Goal: Task Accomplishment & Management: Use online tool/utility

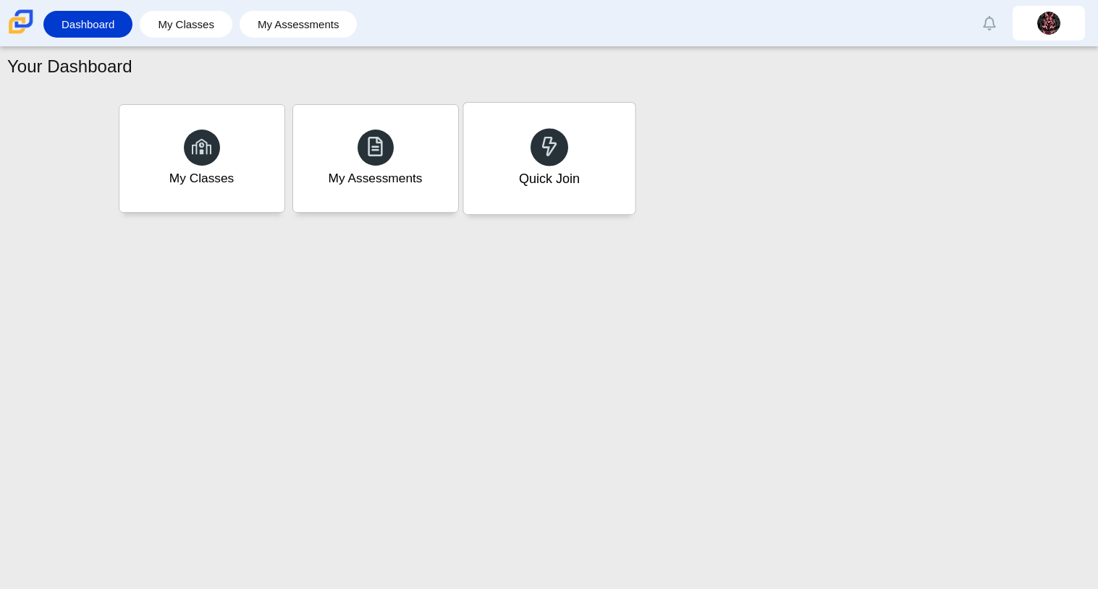
click at [534, 188] on div "Quick Join" at bounding box center [549, 159] width 172 height 112
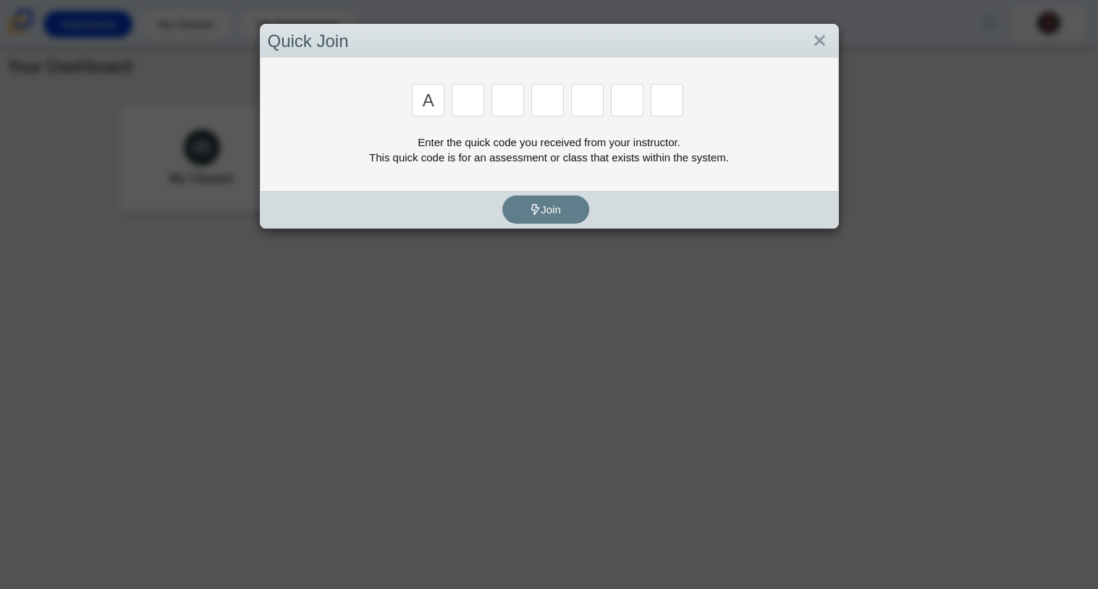
type input "a"
type input "m"
type input "v"
type input "3"
type input "r"
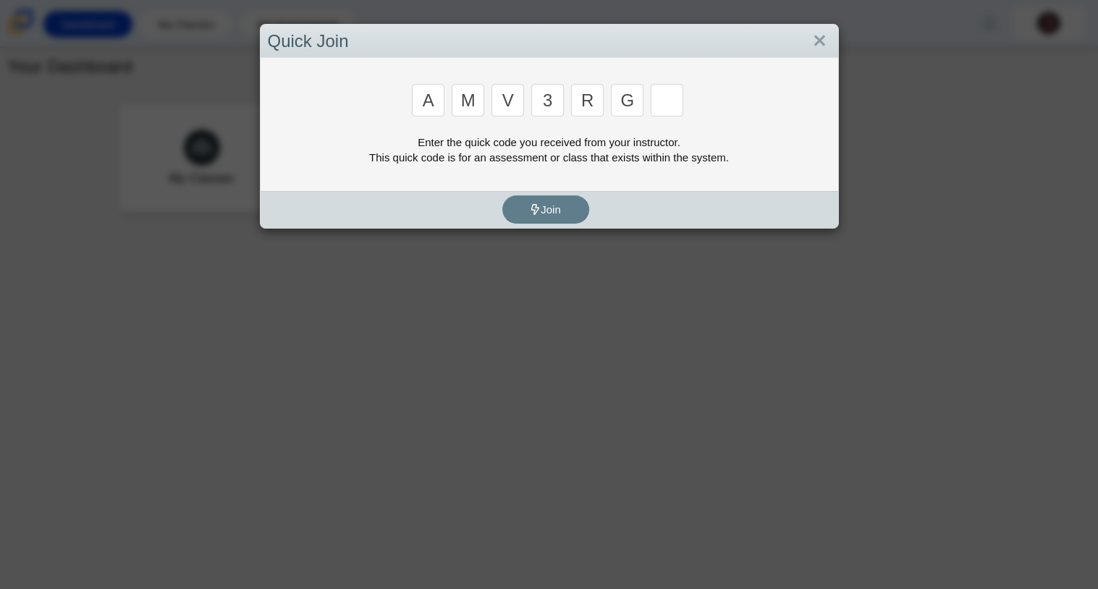
type input "g"
type input "d"
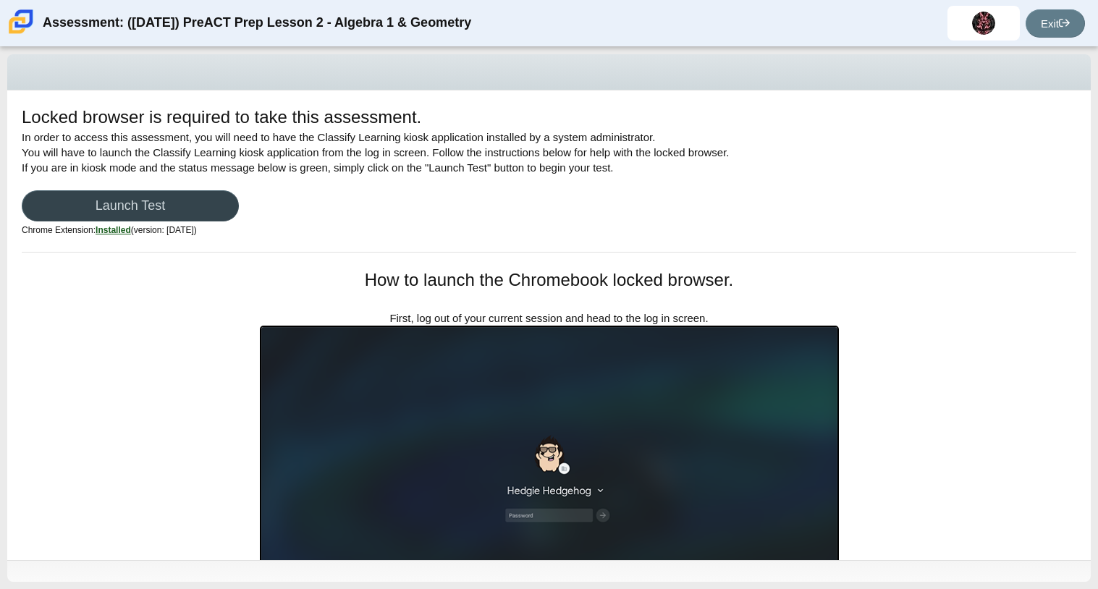
click at [201, 195] on link "Launch Test" at bounding box center [130, 205] width 217 height 31
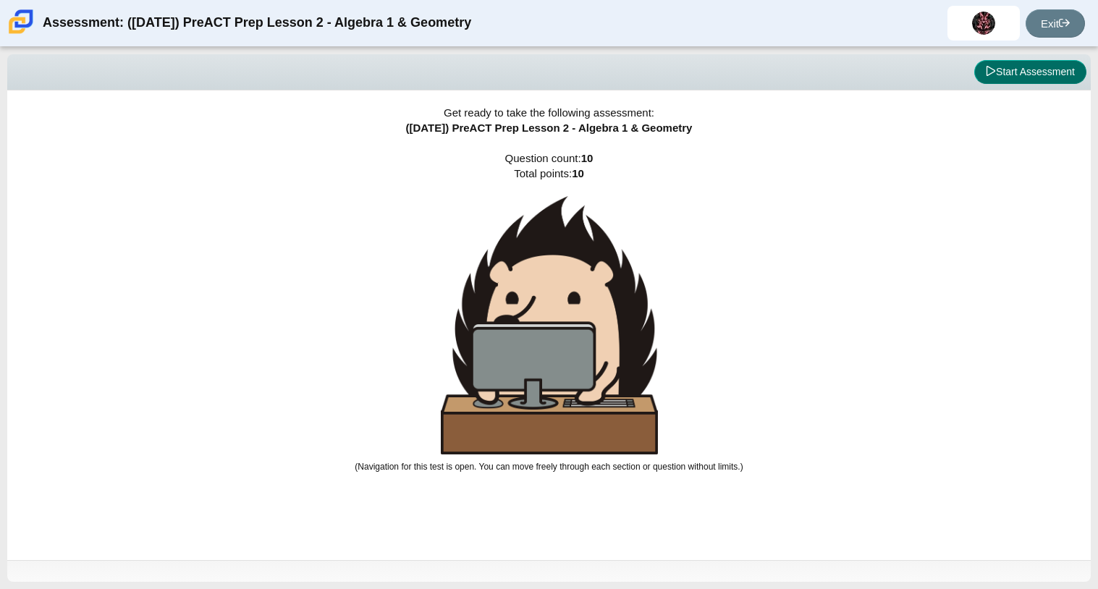
click at [1022, 68] on button "Start Assessment" at bounding box center [1031, 72] width 112 height 25
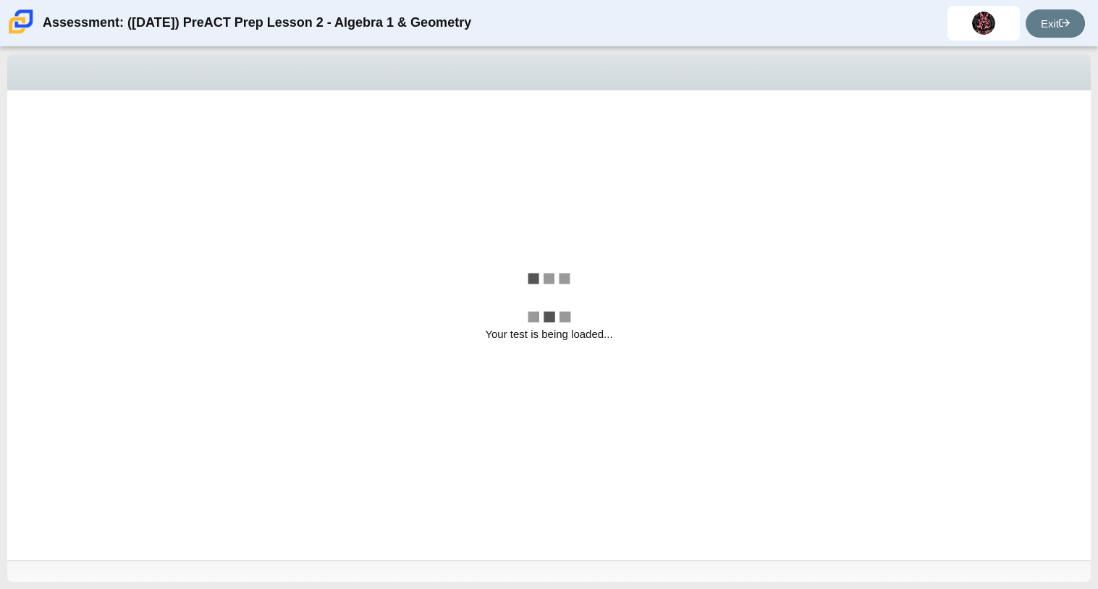
select select "bbf5d072-3e0b-44c4-9a12-6e7c9033f65b"
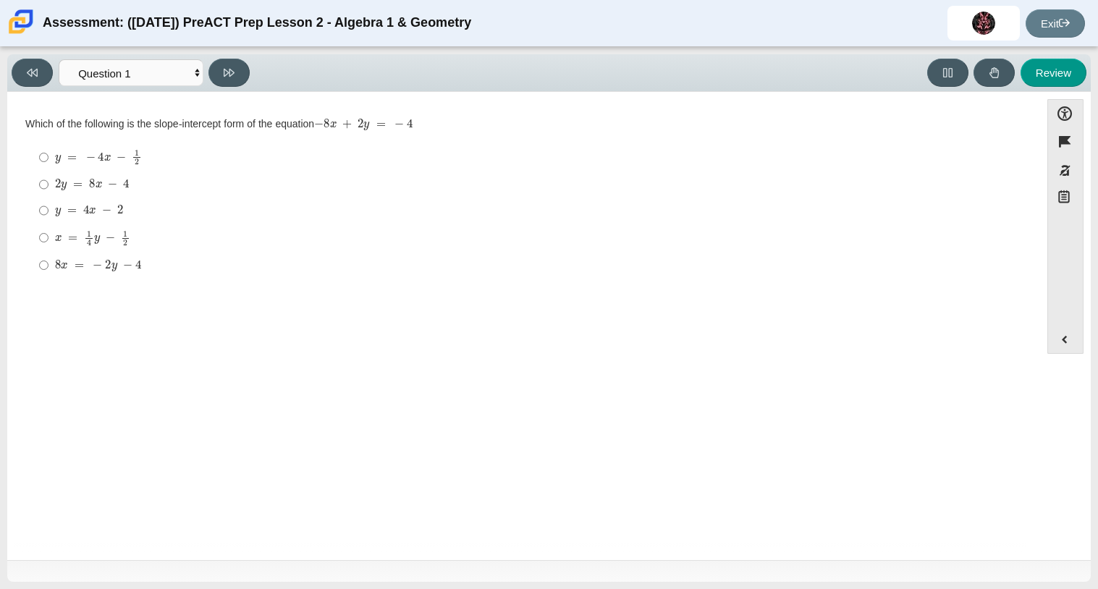
click at [259, 348] on div "Question Which of the following is the slope-intercept form of the equation − 8…" at bounding box center [523, 329] width 1019 height 452
click at [264, 351] on div "Question Which of the following is the slope-intercept form of the equation − 8…" at bounding box center [523, 329] width 1019 height 452
click at [264, 352] on div "Question Which of the following is the slope-intercept form of the equation − 8…" at bounding box center [523, 329] width 1019 height 452
click at [51, 258] on label "8 x = − 2 y − 4 8 x = − 2 y − 4" at bounding box center [525, 265] width 992 height 26
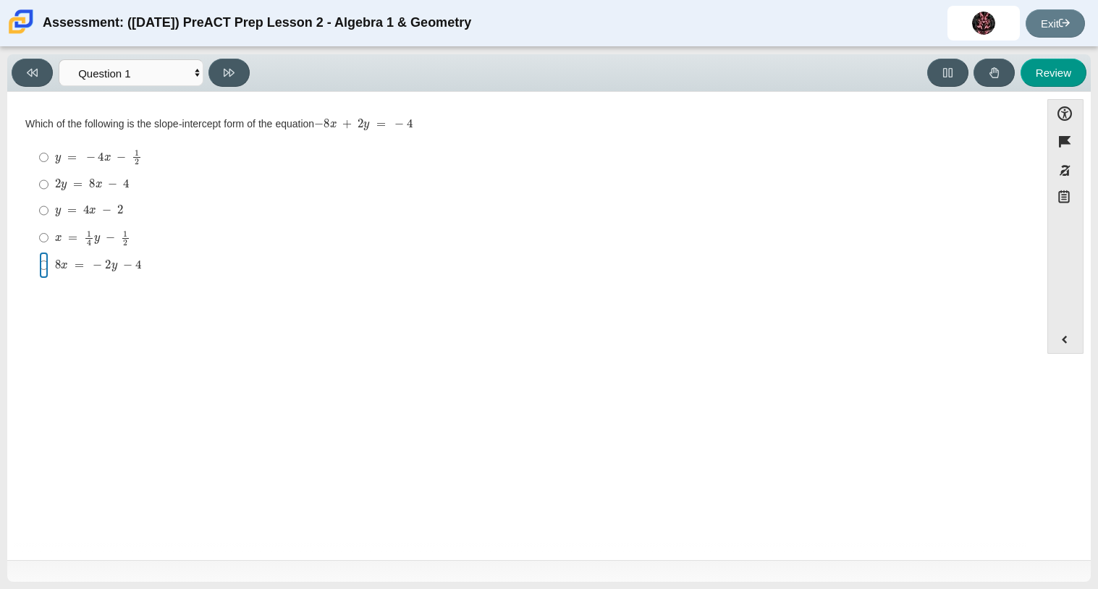
click at [49, 258] on input "8 x = − 2 y − 4 8 x = − 2 y − 4" at bounding box center [43, 265] width 9 height 26
radio input "true"
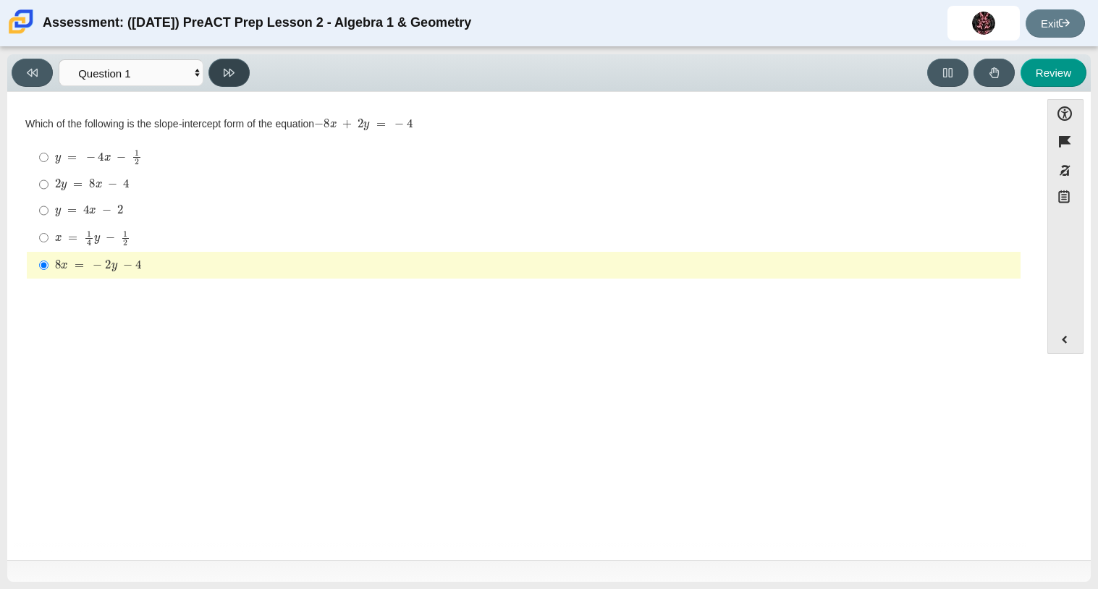
click at [219, 75] on button at bounding box center [229, 73] width 41 height 28
select select "ed62e223-81bd-4cbf-ab48-ab975844bd1f"
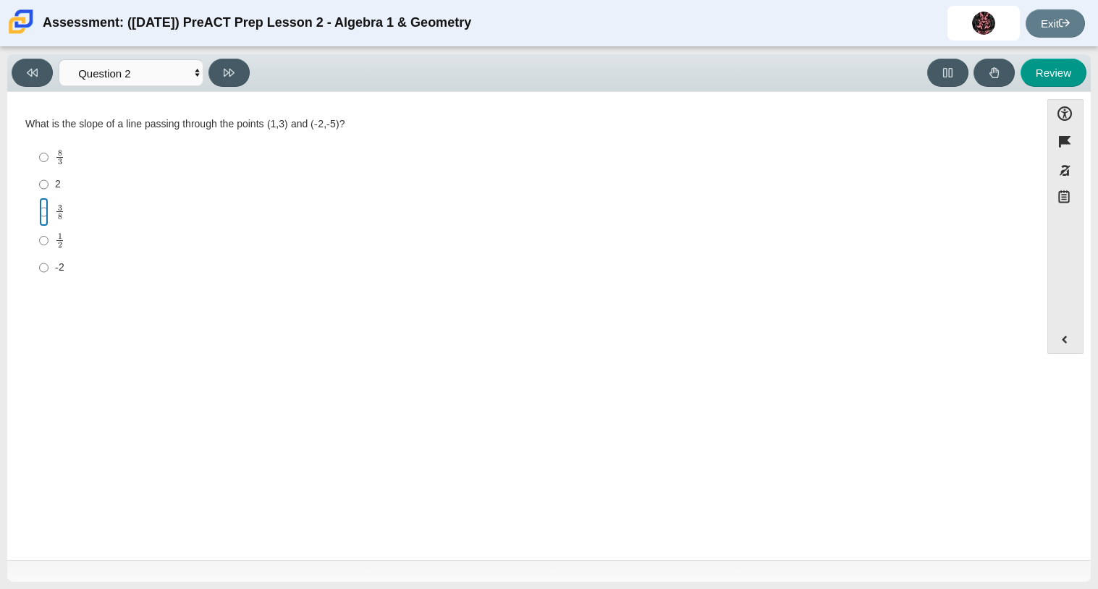
click at [47, 220] on input "3 8 3 eighths" at bounding box center [43, 212] width 9 height 28
radio input "true"
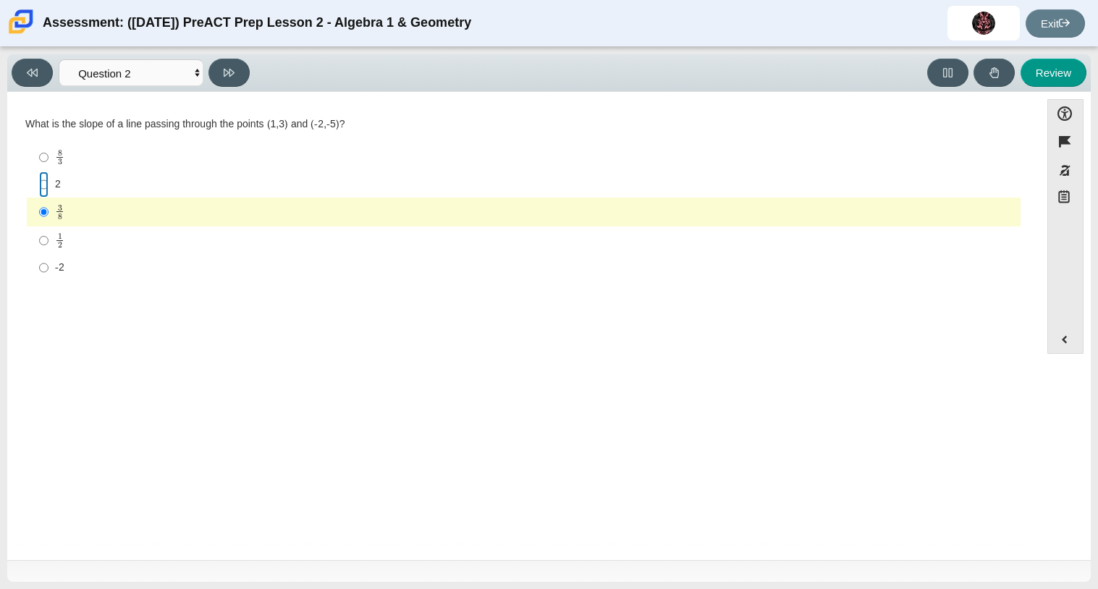
click at [46, 186] on input "2 2" at bounding box center [43, 185] width 9 height 26
radio input "true"
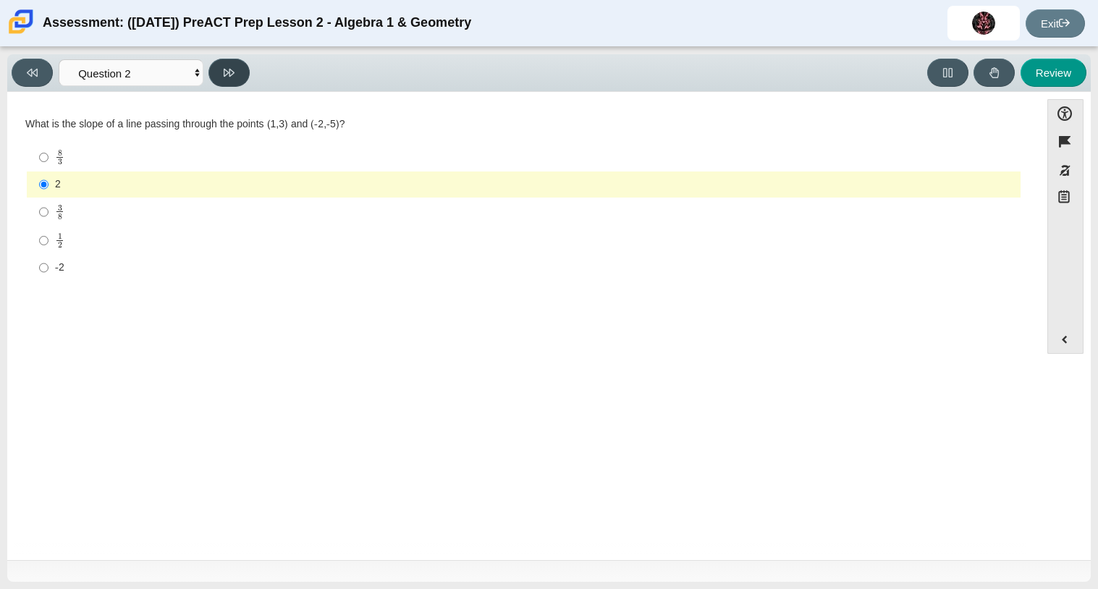
click at [234, 62] on button at bounding box center [229, 73] width 41 height 28
select select "97f4f5fa-a52e-4fed-af51-565bfcdf47cb"
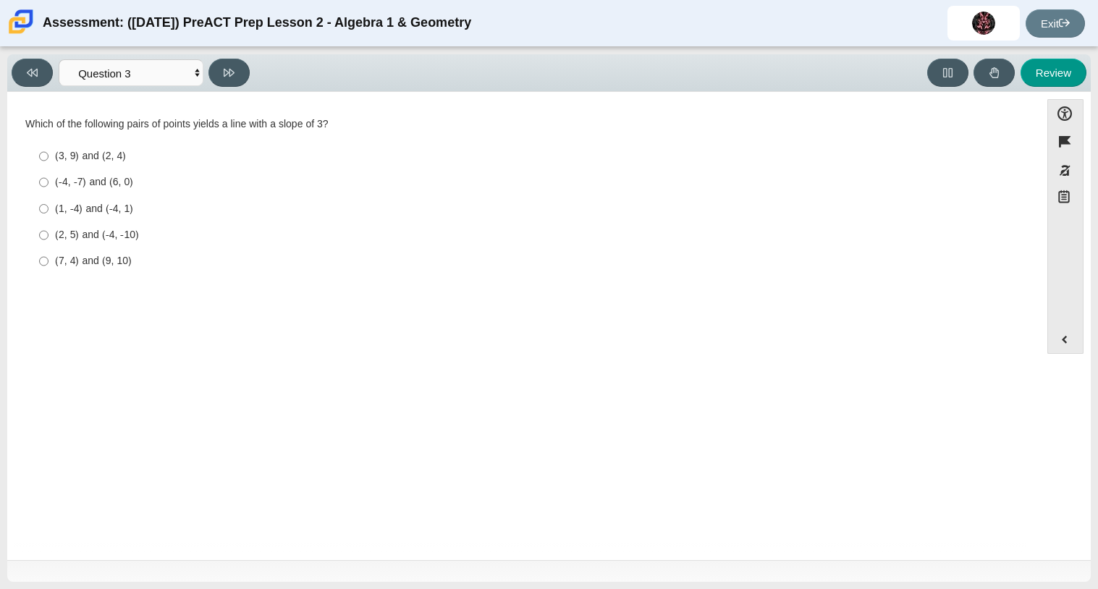
click at [70, 163] on div "(3, 9) and (2, 4)" at bounding box center [535, 156] width 960 height 14
click at [49, 163] on input "(3, 9) and (2, 4) (3, 9) and (2, 4)" at bounding box center [43, 156] width 9 height 26
radio input "true"
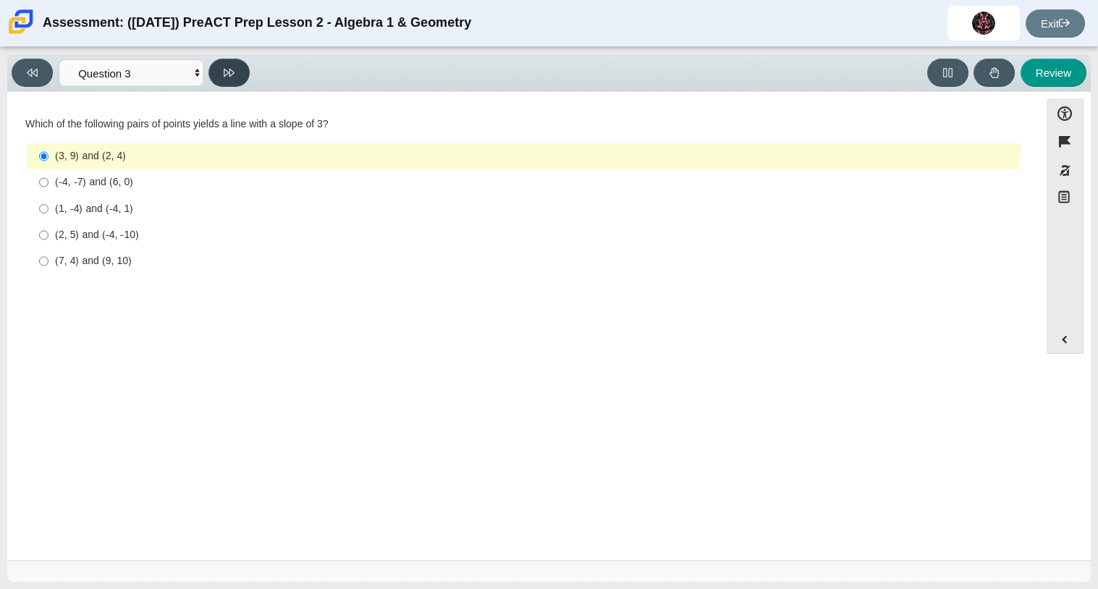
click at [234, 70] on icon at bounding box center [229, 72] width 11 height 11
select select "89427bb7-e313-4f00-988f-8b8255897029"
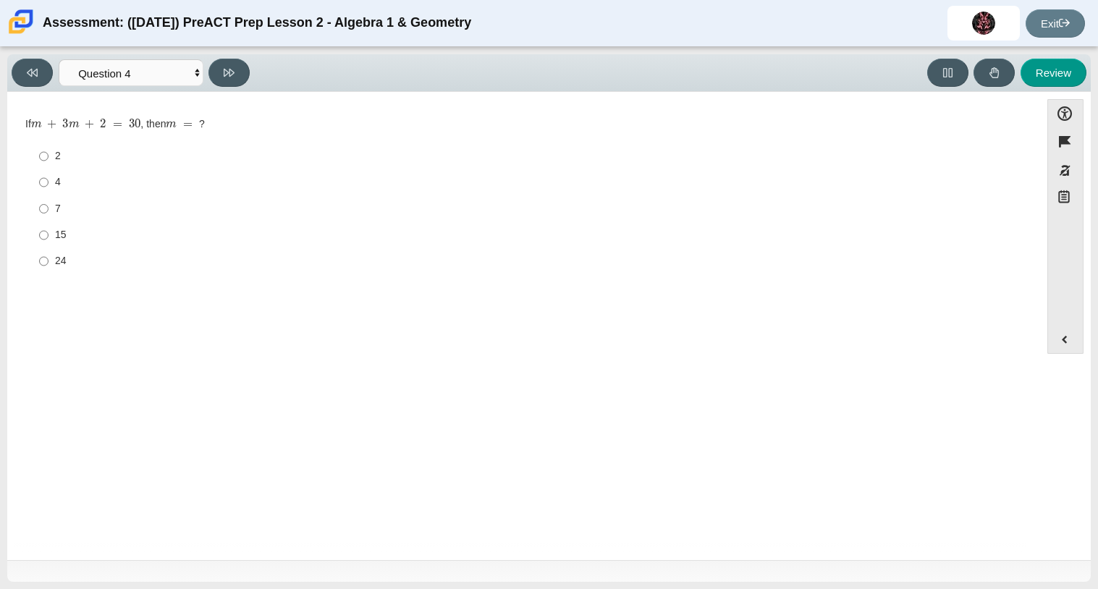
click at [35, 152] on label "2 2" at bounding box center [525, 156] width 992 height 26
click at [39, 152] on input "2 2" at bounding box center [43, 156] width 9 height 26
radio input "true"
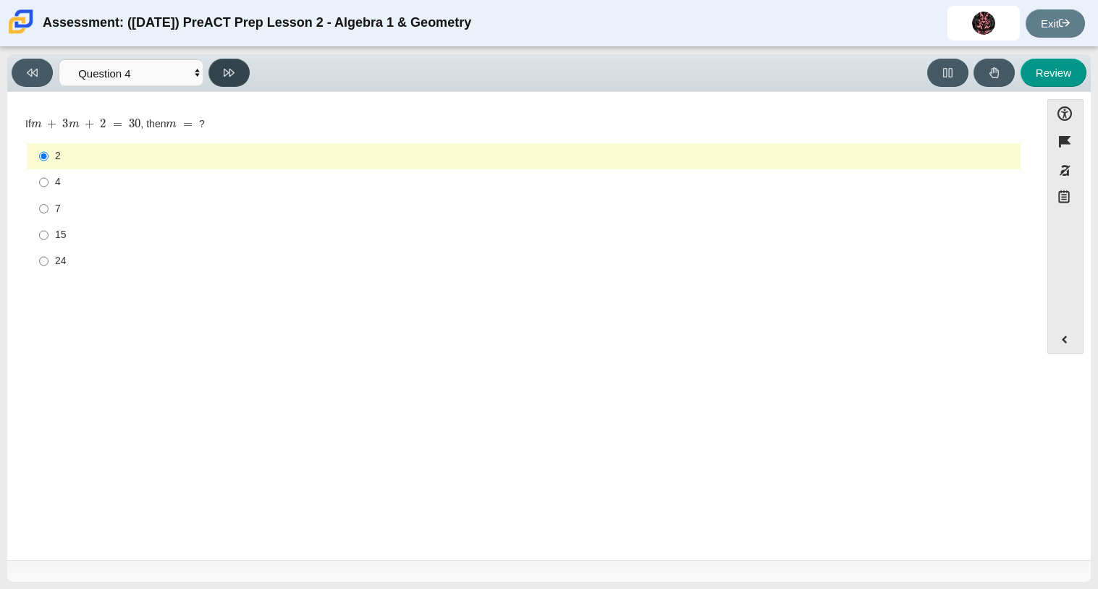
click at [232, 73] on icon at bounding box center [229, 73] width 11 height 8
select select "489dcffd-4e6a-49cf-a9d6-ad1d4a911a4e"
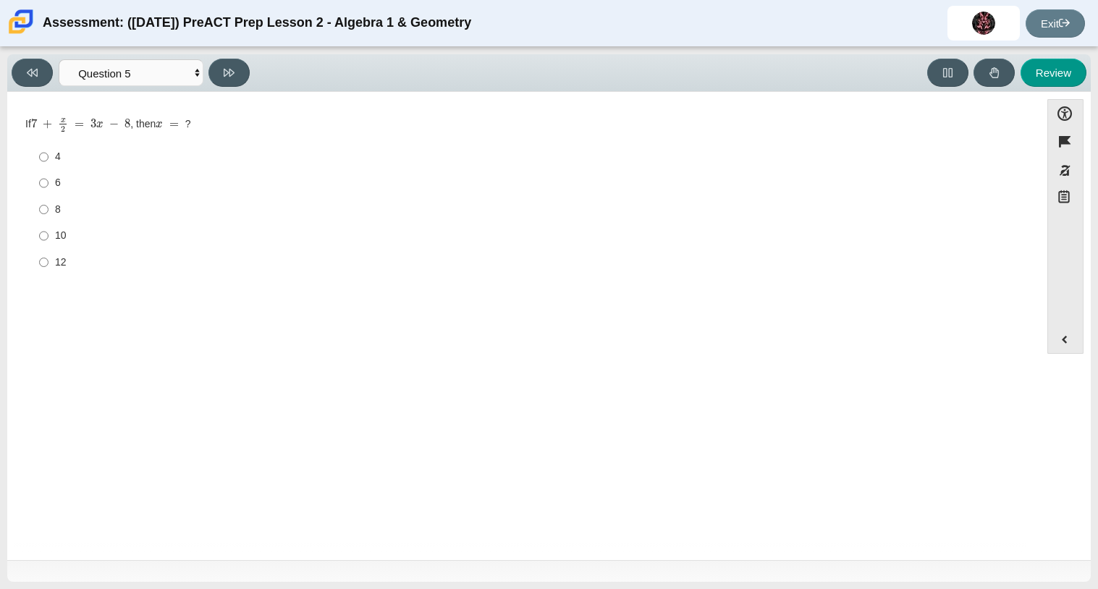
click at [49, 209] on label "8 8" at bounding box center [525, 209] width 992 height 26
click at [49, 209] on input "8 8" at bounding box center [43, 209] width 9 height 26
radio input "true"
